Goal: Check status: Check status

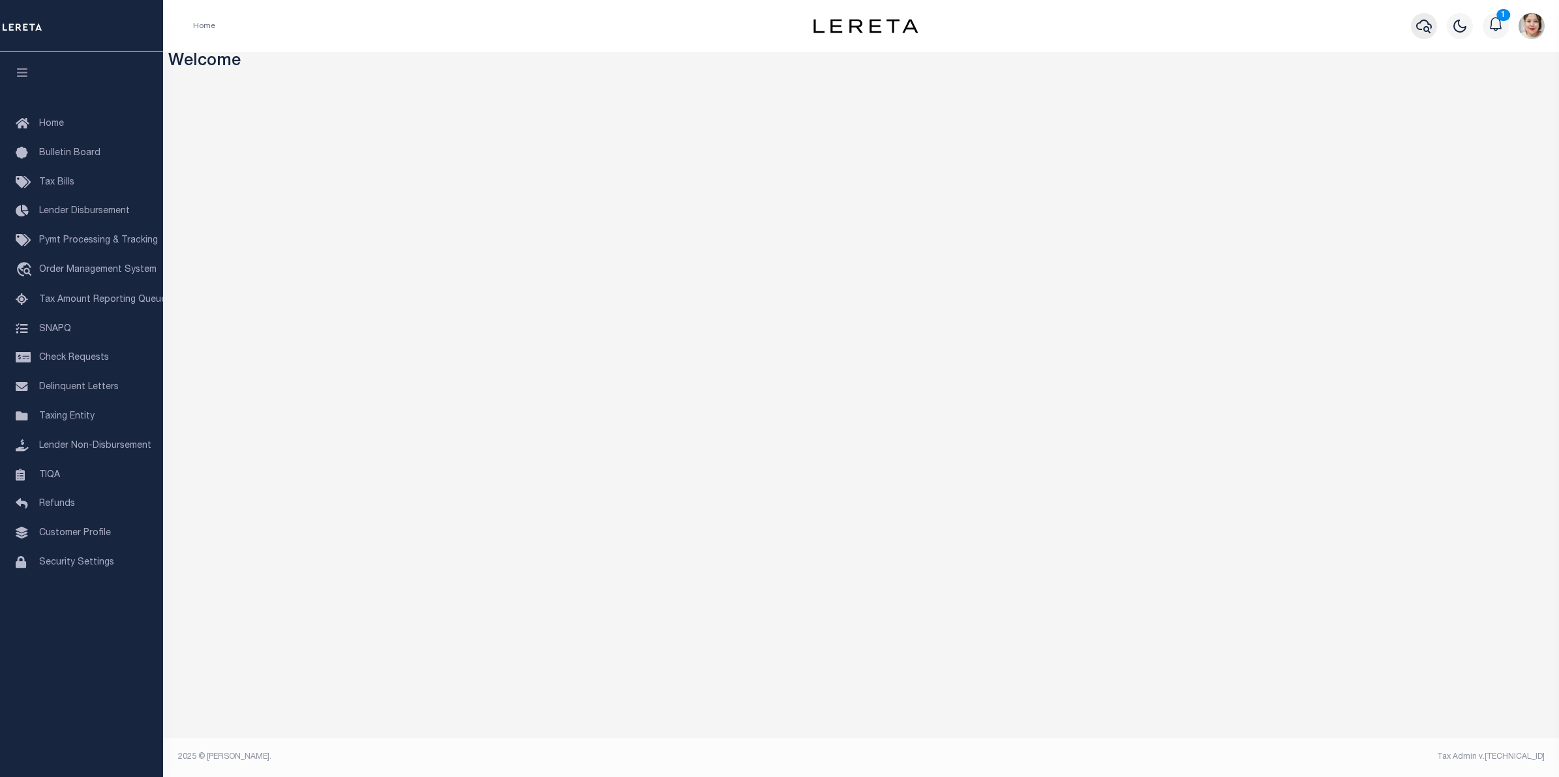
click at [1432, 24] on button "button" at bounding box center [1424, 26] width 26 height 26
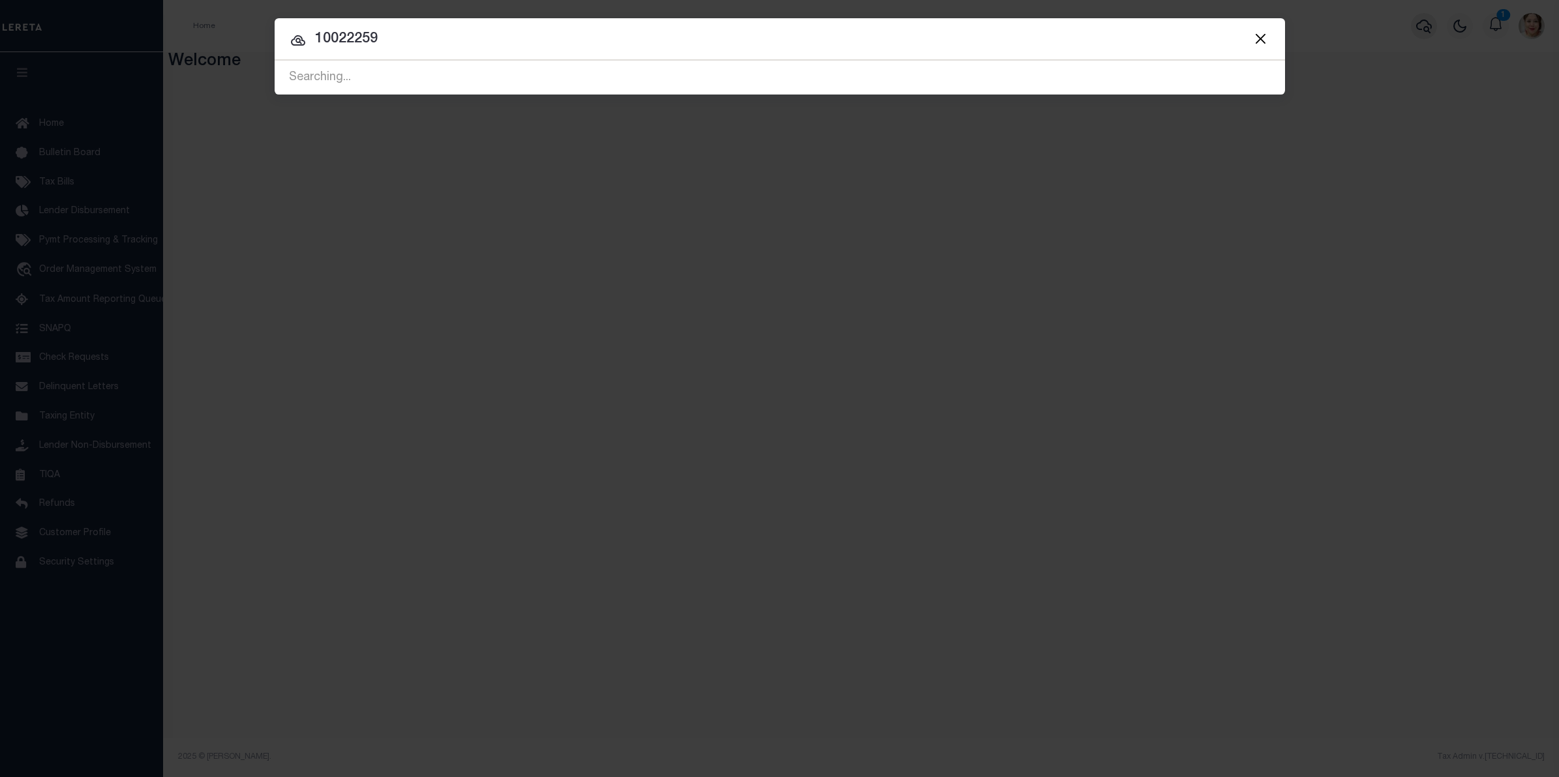
type input "10022259"
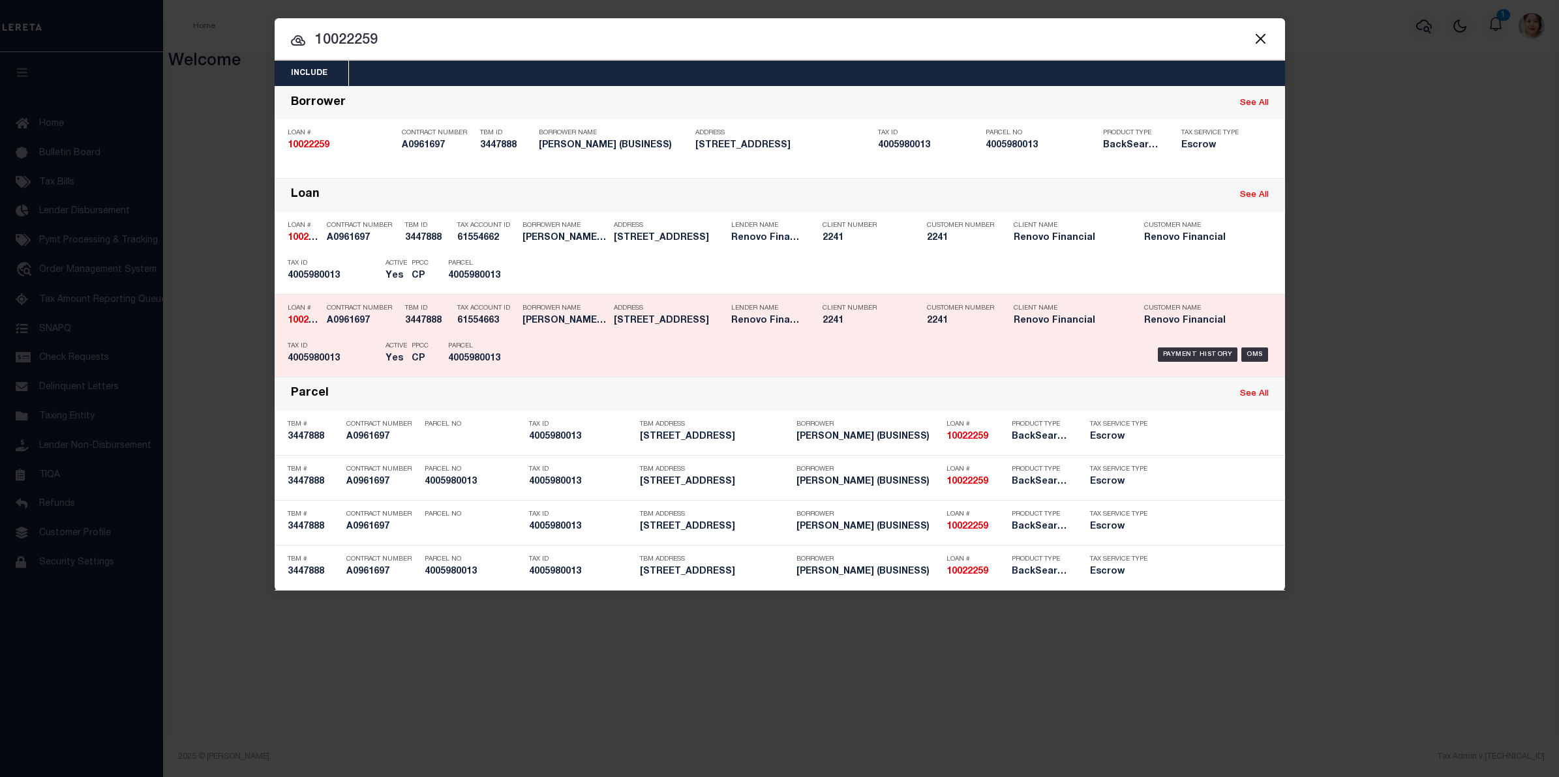
click at [683, 344] on div "Payment History OMS" at bounding box center [899, 355] width 746 height 38
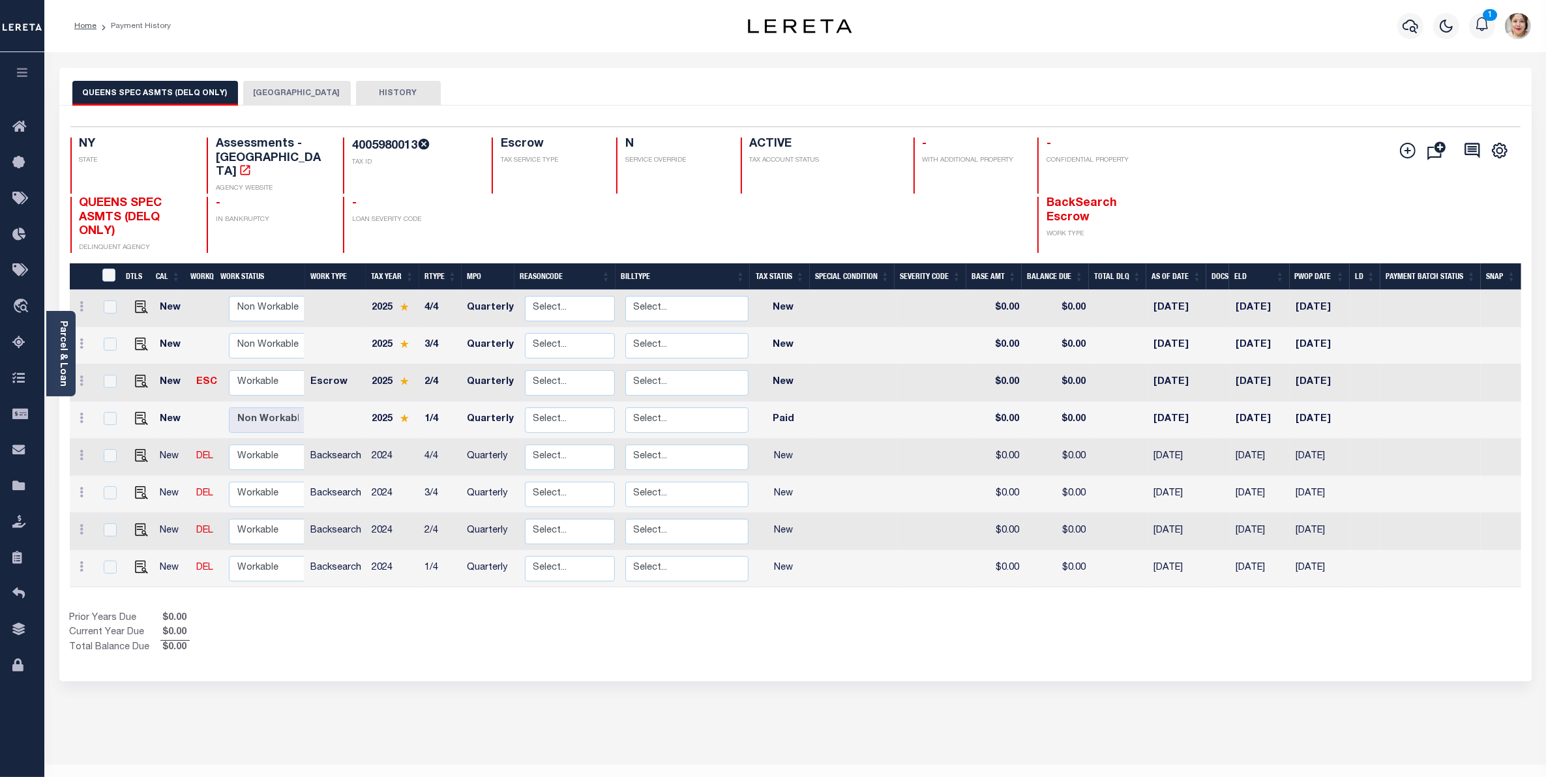
click at [307, 95] on button "[GEOGRAPHIC_DATA]" at bounding box center [297, 93] width 108 height 25
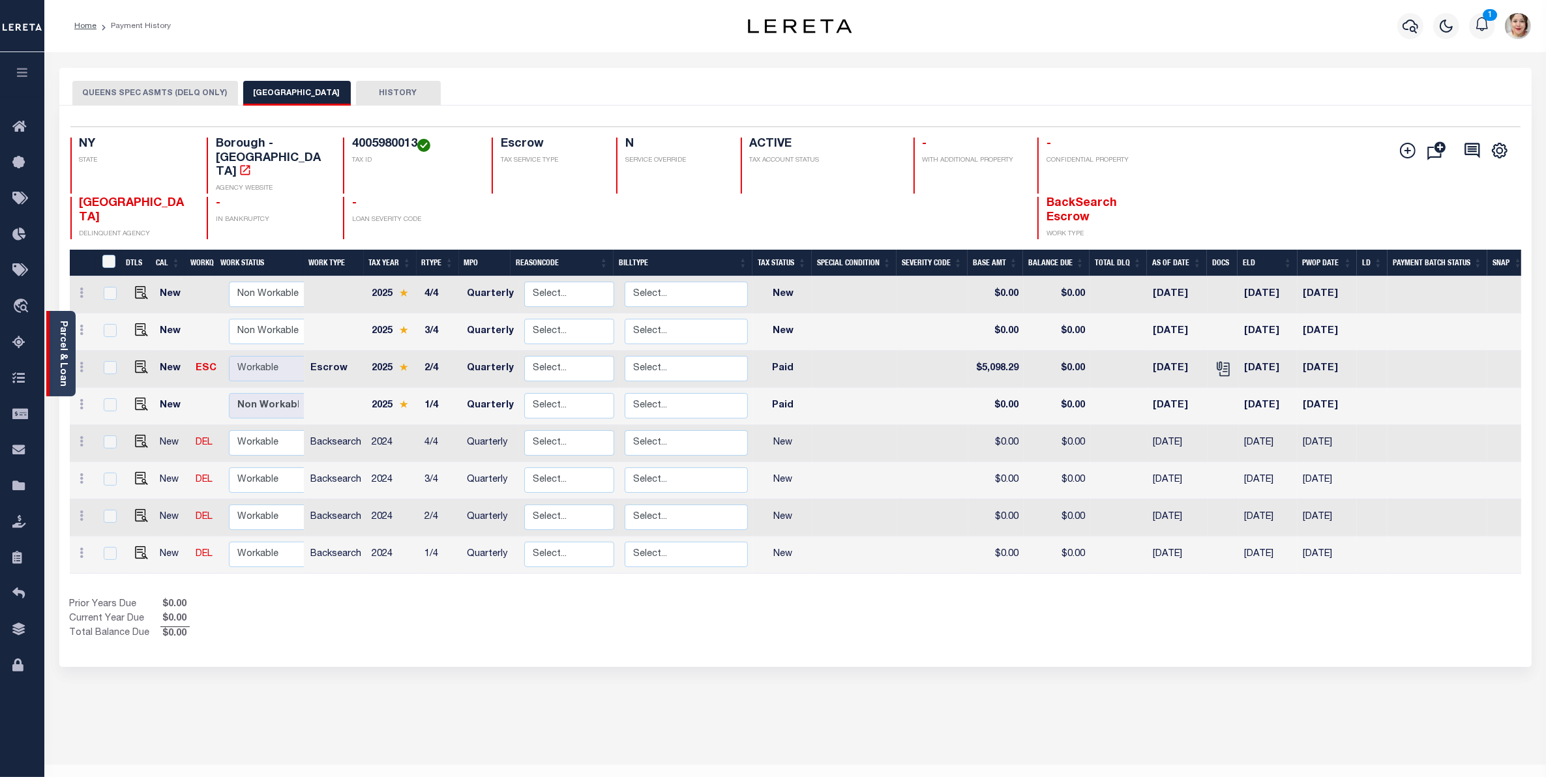
click at [61, 355] on link "Parcel & Loan" at bounding box center [62, 354] width 9 height 66
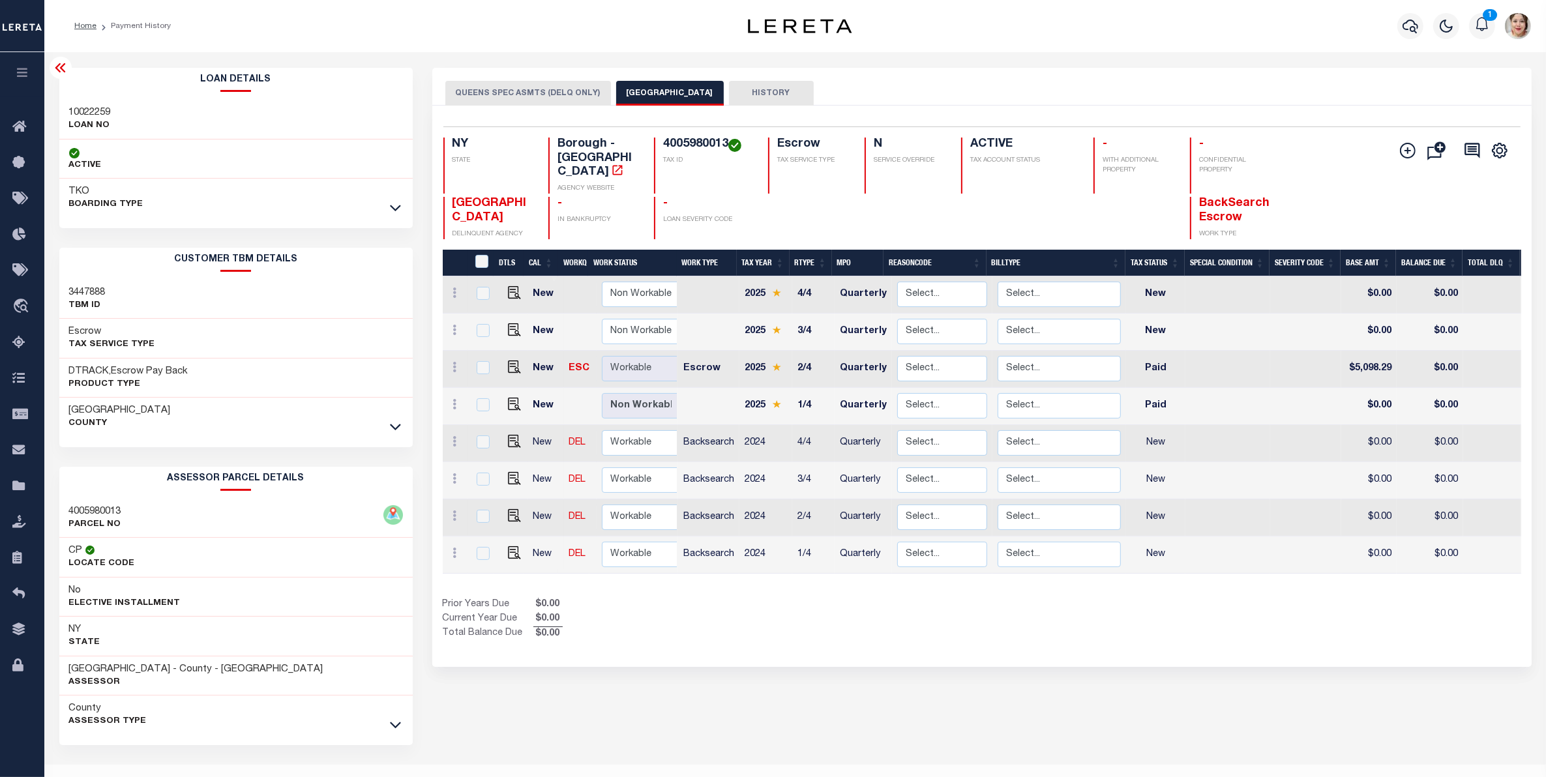
click at [401, 429] on link at bounding box center [395, 426] width 15 height 9
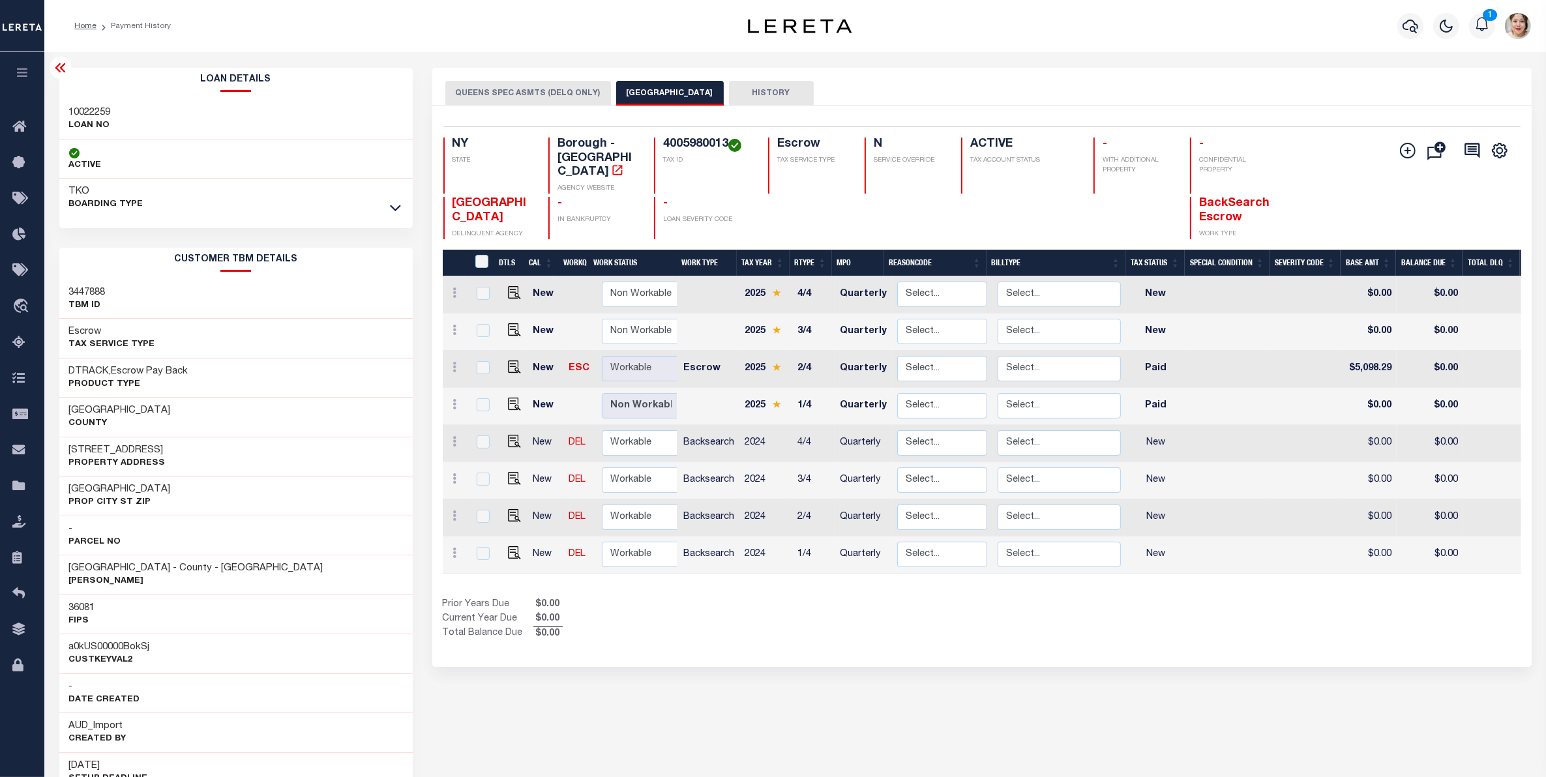
click at [401, 429] on div "[GEOGRAPHIC_DATA]" at bounding box center [236, 417] width 354 height 39
click at [397, 207] on icon at bounding box center [395, 208] width 11 height 14
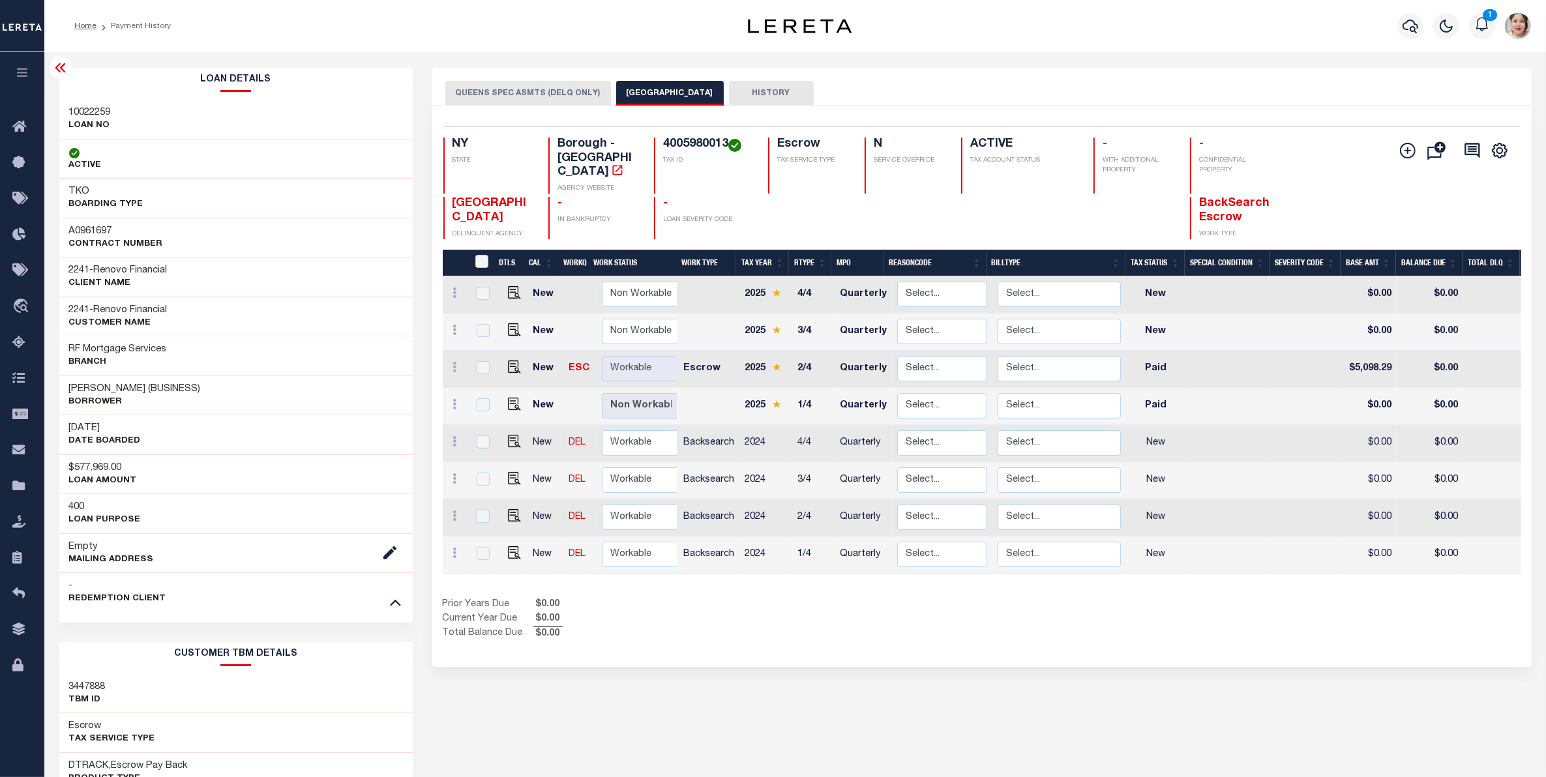
click at [31, 69] on button "button" at bounding box center [22, 74] width 44 height 44
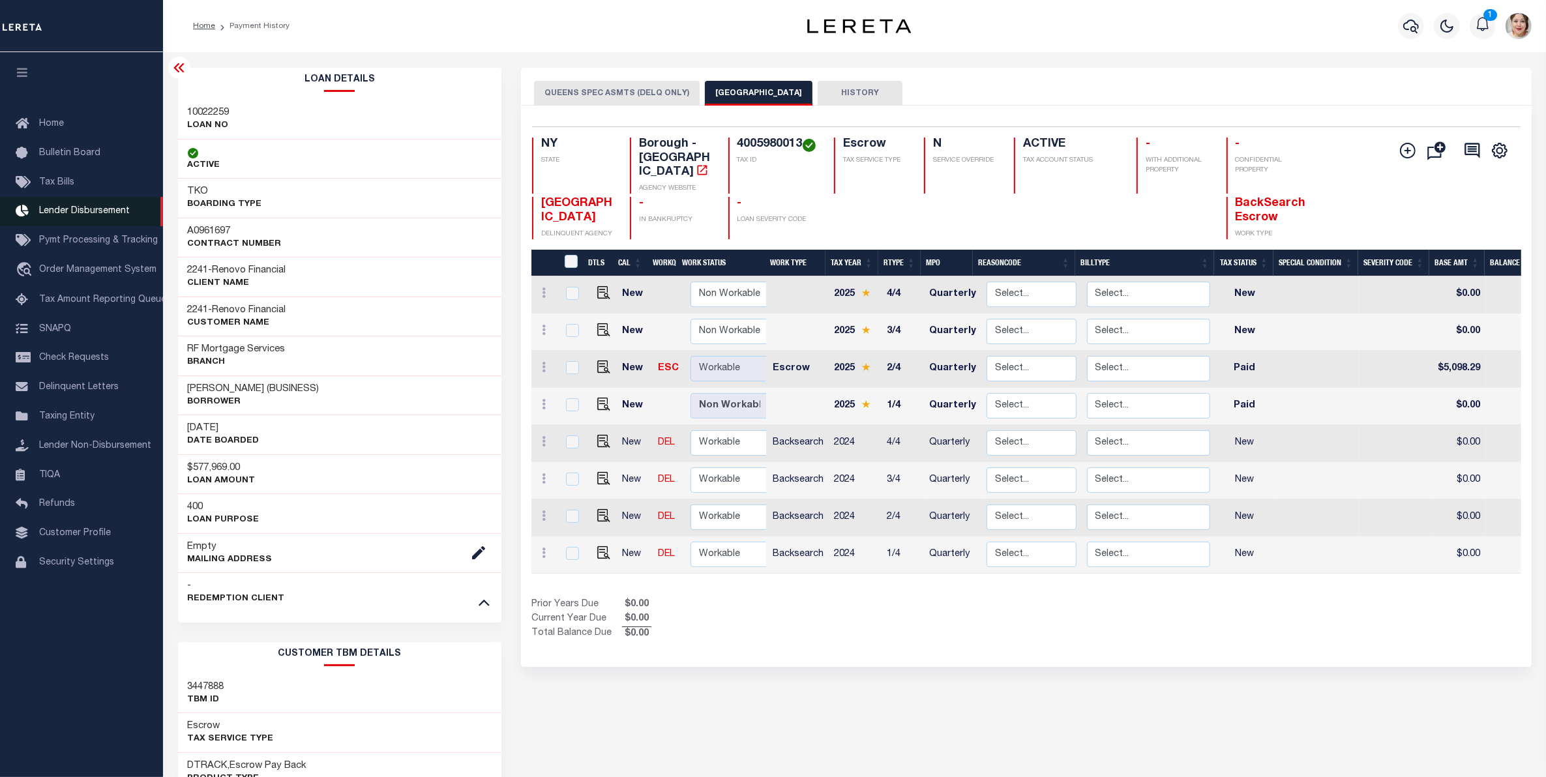
click at [100, 212] on span "Lender Disbursement" at bounding box center [84, 211] width 91 height 9
